Goal: Find specific page/section: Find specific page/section

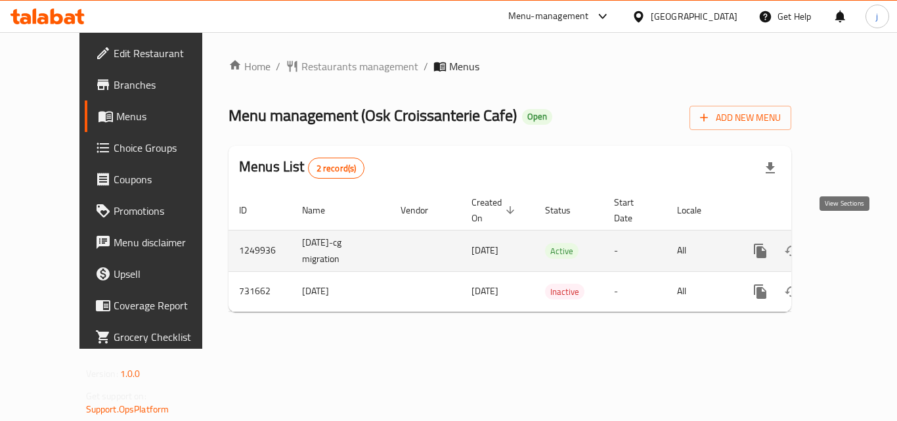
click at [849, 243] on icon "enhanced table" at bounding box center [855, 251] width 16 height 16
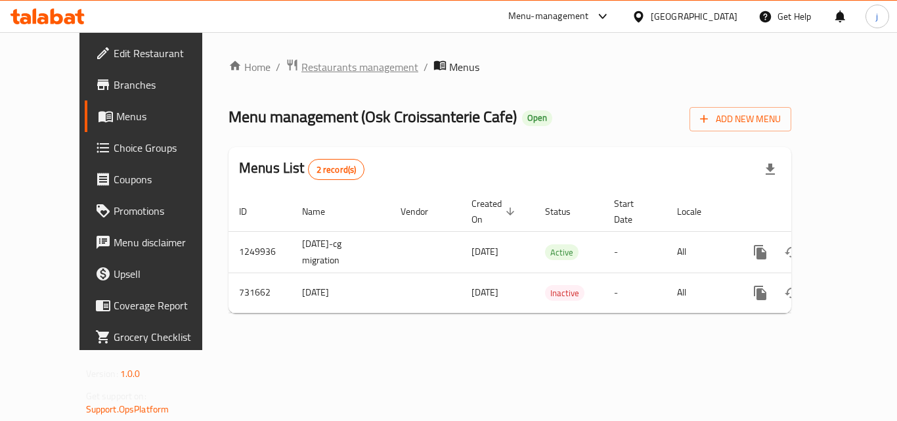
click at [301, 64] on span "Restaurants management" at bounding box center [359, 67] width 117 height 16
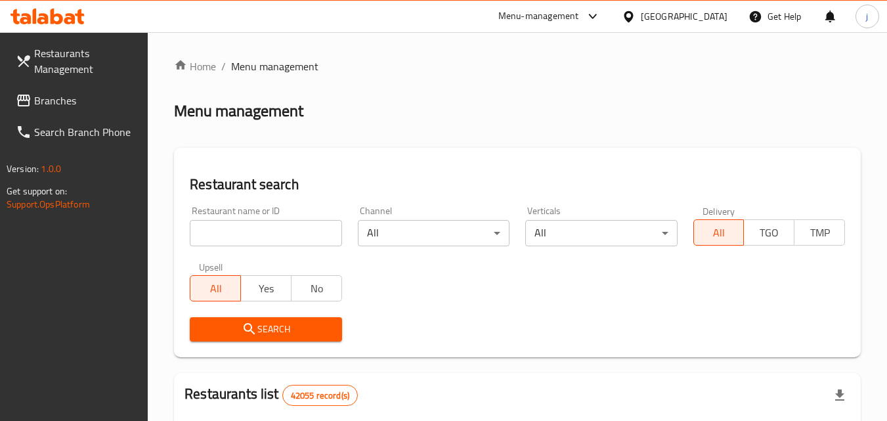
drag, startPoint x: 225, startPoint y: 231, endPoint x: 215, endPoint y: 215, distance: 18.4
click at [221, 224] on input "search" at bounding box center [266, 233] width 152 height 26
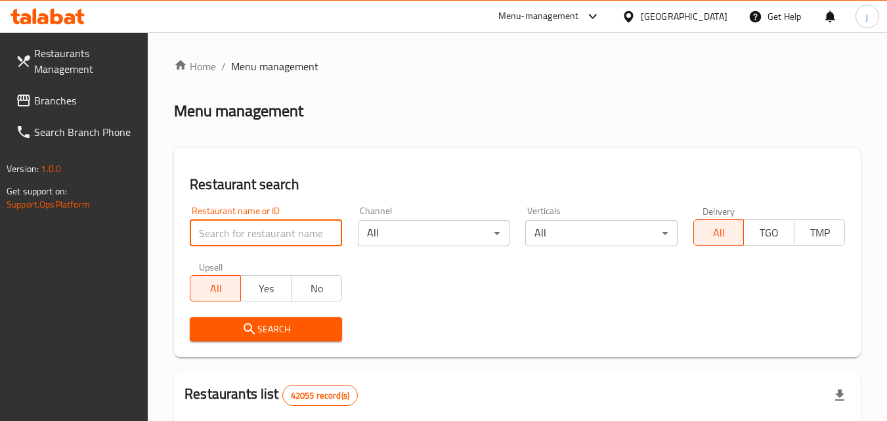
paste input "646845"
type input "646845"
click button "Search" at bounding box center [266, 329] width 152 height 24
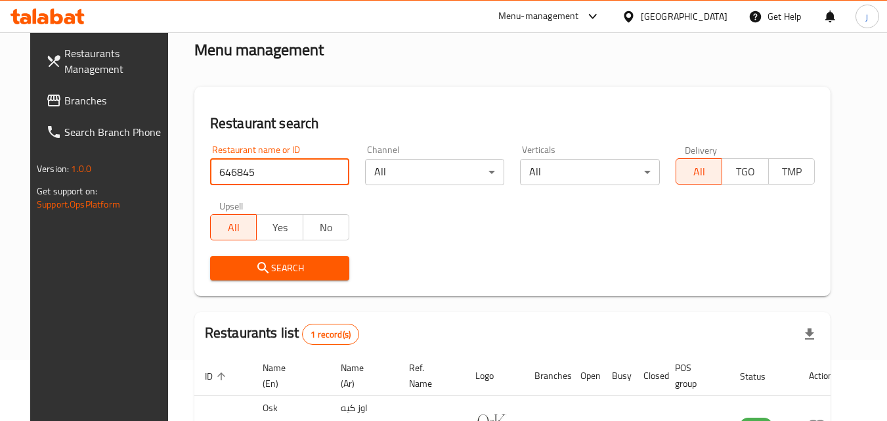
scroll to position [165, 0]
